Goal: Task Accomplishment & Management: Manage account settings

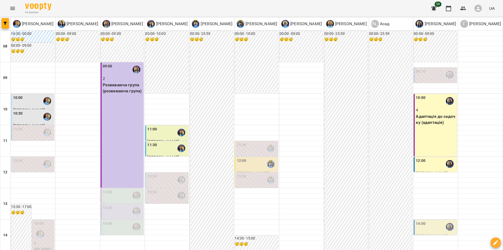
click at [14, 10] on icon "Menu" at bounding box center [12, 8] width 6 height 6
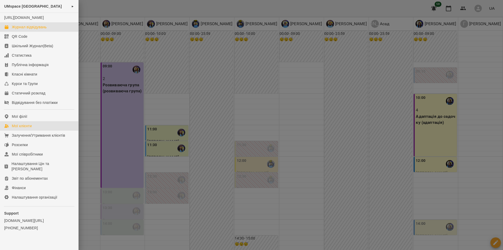
click at [22, 128] on div "Мої клієнти" at bounding box center [22, 125] width 20 height 5
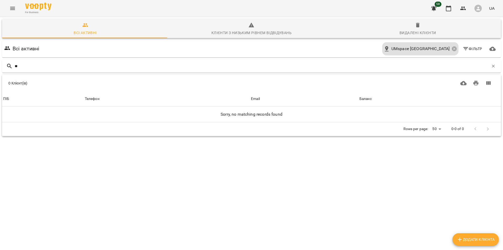
type input "*"
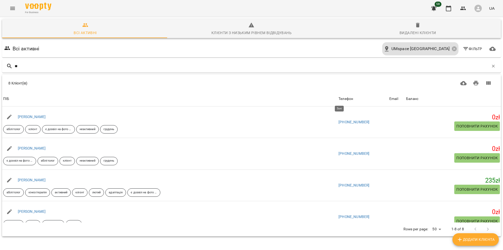
type input "*"
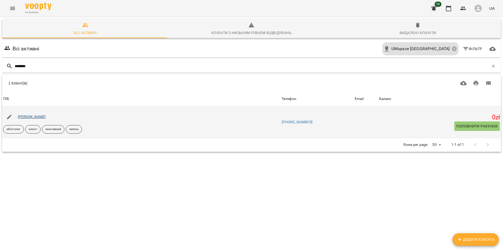
type input "********"
click at [46, 117] on link "[PERSON_NAME]" at bounding box center [32, 117] width 28 height 4
type input "****"
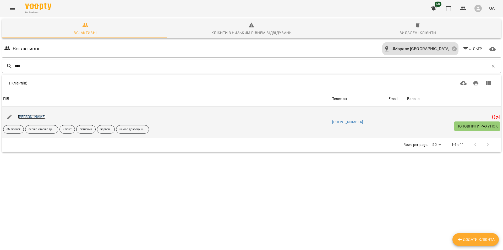
click at [36, 117] on link "[PERSON_NAME]" at bounding box center [32, 117] width 28 height 4
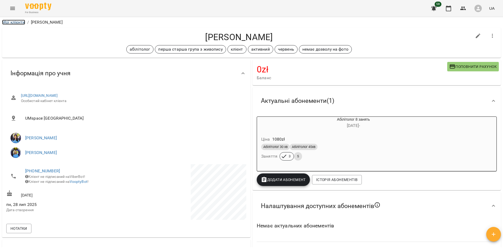
click at [19, 24] on link "Мої клієнти" at bounding box center [13, 22] width 23 height 5
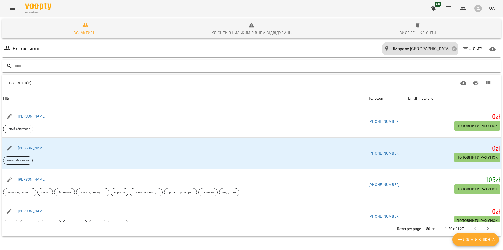
click at [67, 61] on div at bounding box center [251, 66] width 499 height 13
click at [63, 67] on input "text" at bounding box center [257, 66] width 484 height 9
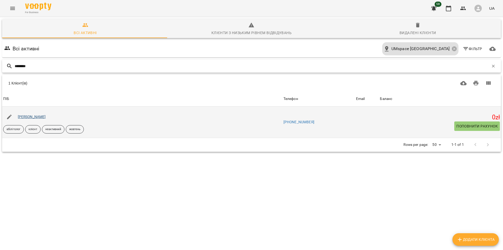
type input "********"
click at [46, 117] on link "[PERSON_NAME]" at bounding box center [32, 117] width 28 height 4
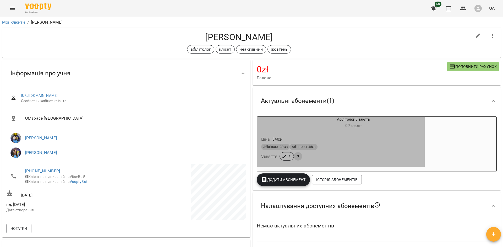
click at [313, 153] on div "Абілітолог 30 хв Абілітолог 45хв Заняття 1 3" at bounding box center [340, 152] width 161 height 19
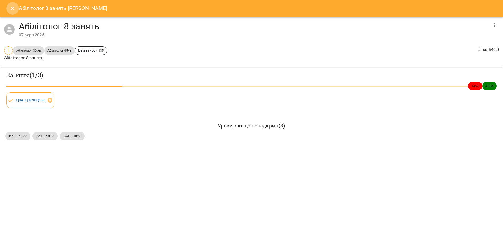
click at [13, 5] on icon "Close" at bounding box center [12, 8] width 6 height 6
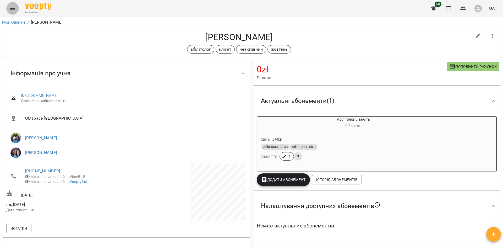
click at [13, 14] on button "Menu" at bounding box center [12, 8] width 13 height 13
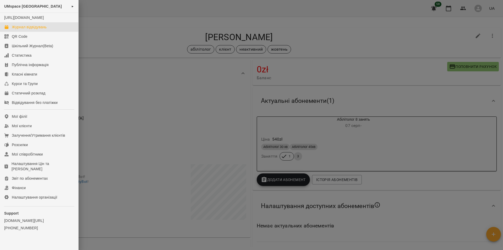
click at [26, 32] on link "Журнал відвідувань" at bounding box center [39, 26] width 78 height 9
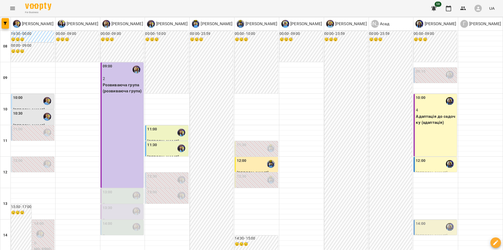
click at [14, 7] on icon "Menu" at bounding box center [12, 8] width 6 height 6
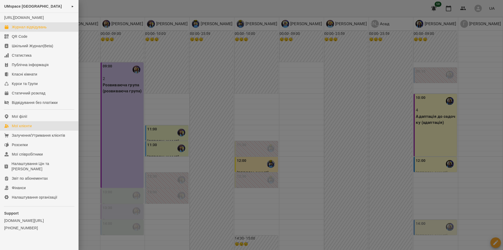
click at [30, 128] on div "Мої клієнти" at bounding box center [22, 125] width 20 height 5
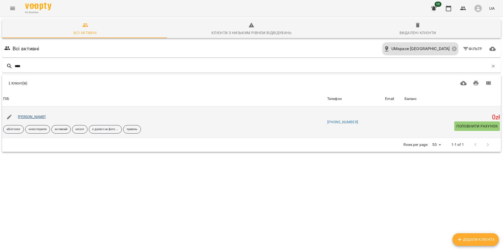
type input "****"
click at [30, 116] on link "[PERSON_NAME]" at bounding box center [32, 117] width 28 height 4
